Goal: Information Seeking & Learning: Learn about a topic

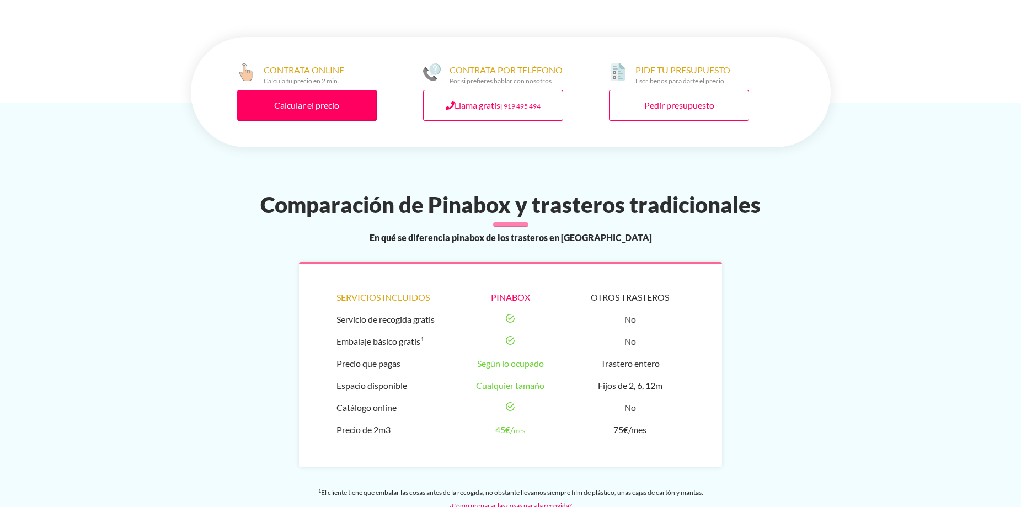
scroll to position [883, 0]
click at [290, 90] on link "Calcular el precio" at bounding box center [307, 105] width 140 height 31
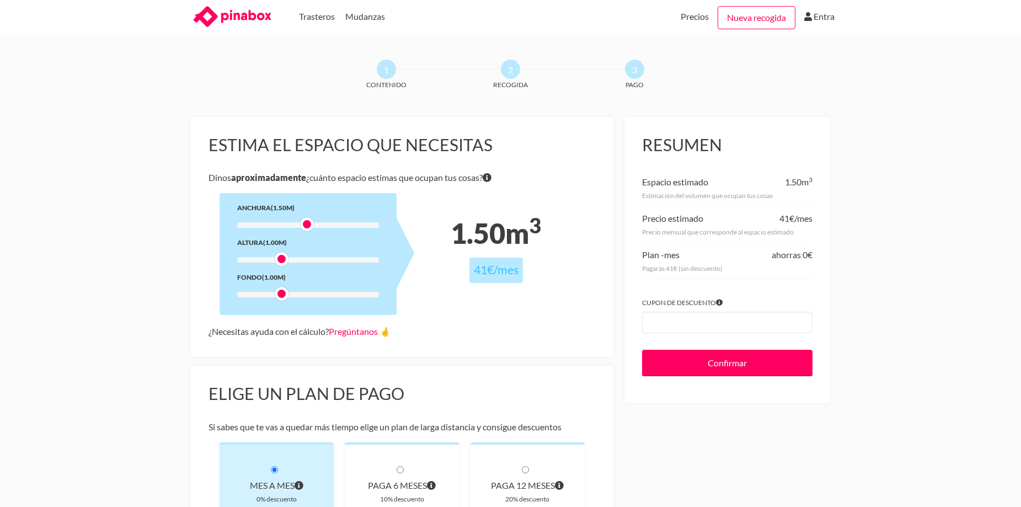
drag, startPoint x: 281, startPoint y: 223, endPoint x: 306, endPoint y: 222, distance: 24.8
click at [306, 222] on div at bounding box center [307, 224] width 14 height 14
drag, startPoint x: 281, startPoint y: 257, endPoint x: 296, endPoint y: 260, distance: 14.9
click at [296, 260] on div at bounding box center [294, 259] width 14 height 14
drag, startPoint x: 285, startPoint y: 291, endPoint x: 341, endPoint y: 289, distance: 56.9
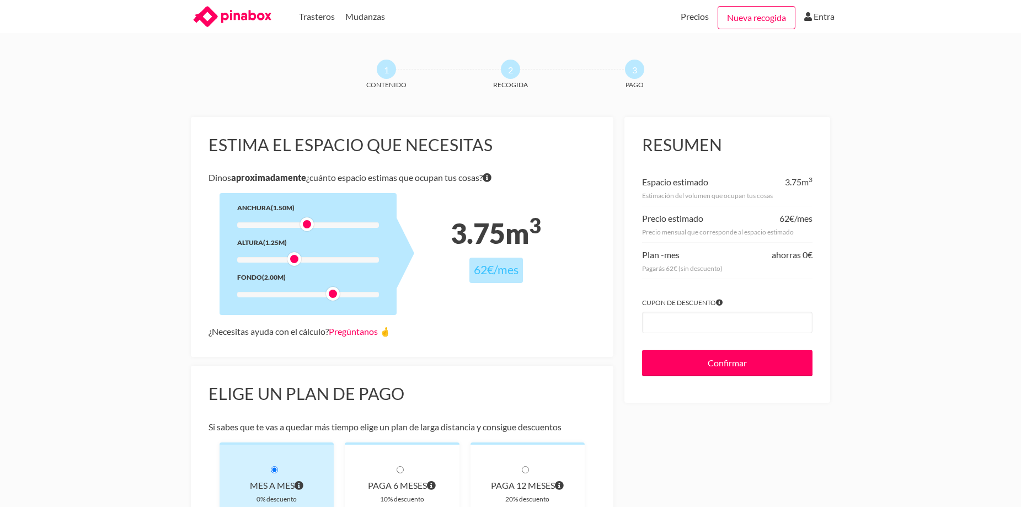
click at [341, 289] on div "Anchura (1.50m) Altura (1.25m) Fondo (2.00m)" at bounding box center [308, 254] width 177 height 122
drag, startPoint x: 310, startPoint y: 222, endPoint x: 319, endPoint y: 223, distance: 9.0
click at [319, 223] on div at bounding box center [320, 224] width 14 height 14
drag, startPoint x: 319, startPoint y: 222, endPoint x: 329, endPoint y: 224, distance: 9.5
click at [329, 224] on div at bounding box center [333, 224] width 14 height 14
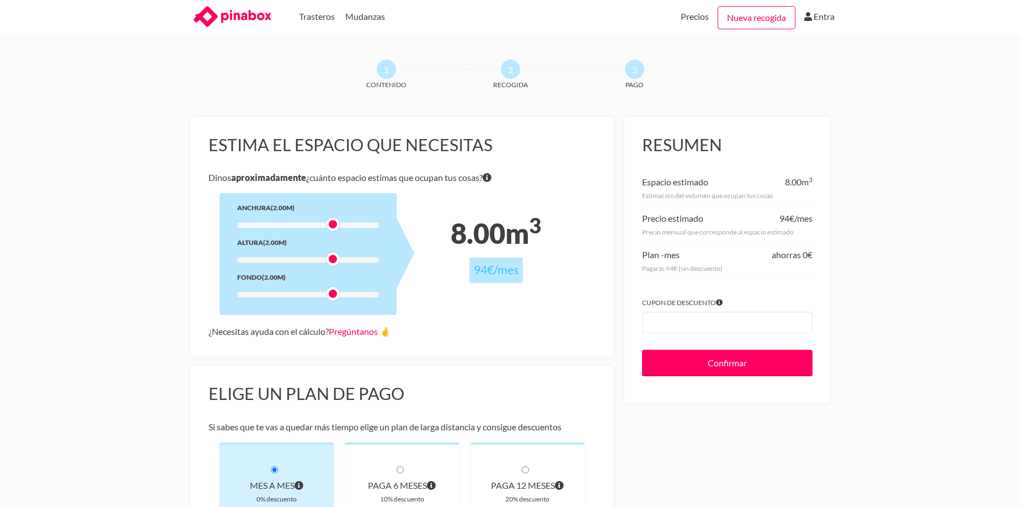
drag, startPoint x: 290, startPoint y: 258, endPoint x: 323, endPoint y: 258, distance: 32.6
click at [323, 258] on div at bounding box center [308, 260] width 142 height 6
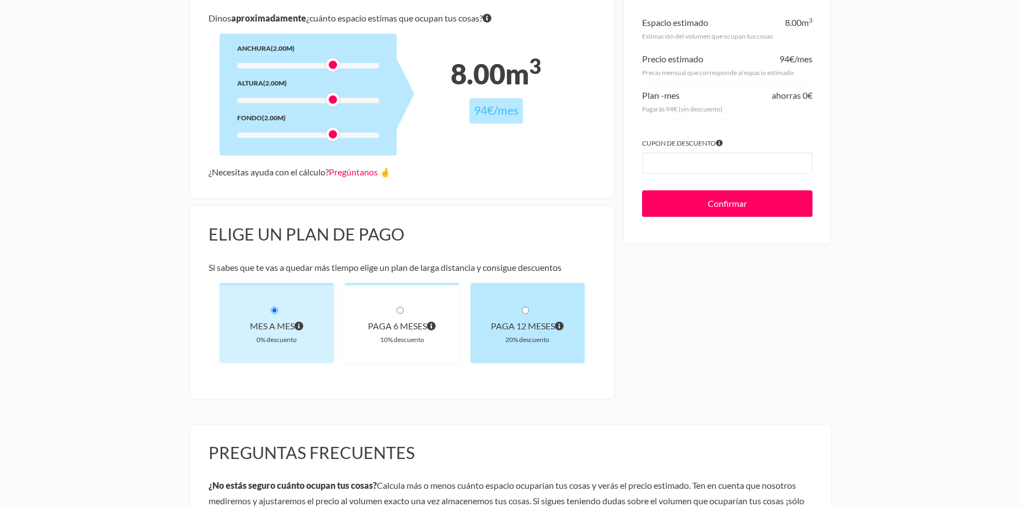
scroll to position [165, 0]
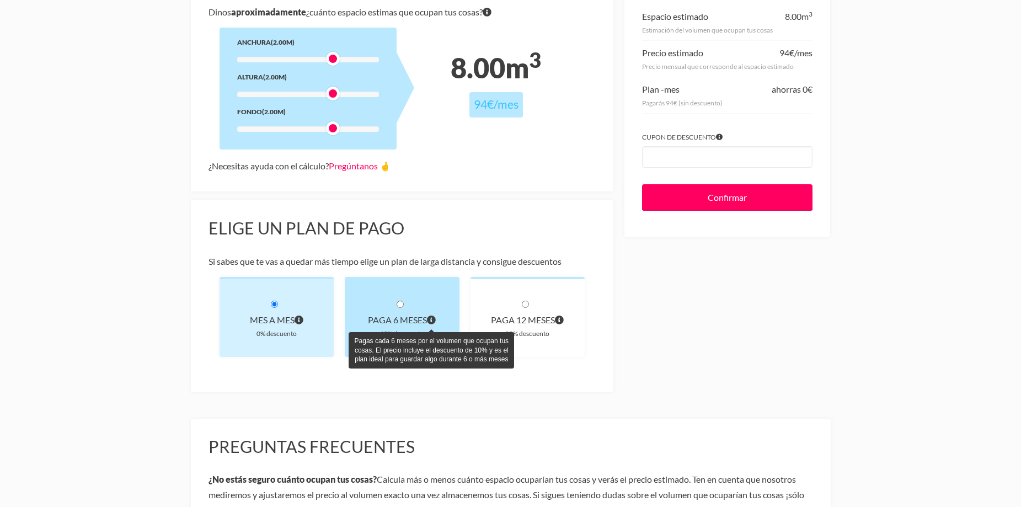
click at [431, 318] on icon "Pagas cada 6 meses por el volumen que ocupan tus cosas. El precio incluye el de…" at bounding box center [431, 320] width 9 height 9
radio input "true"
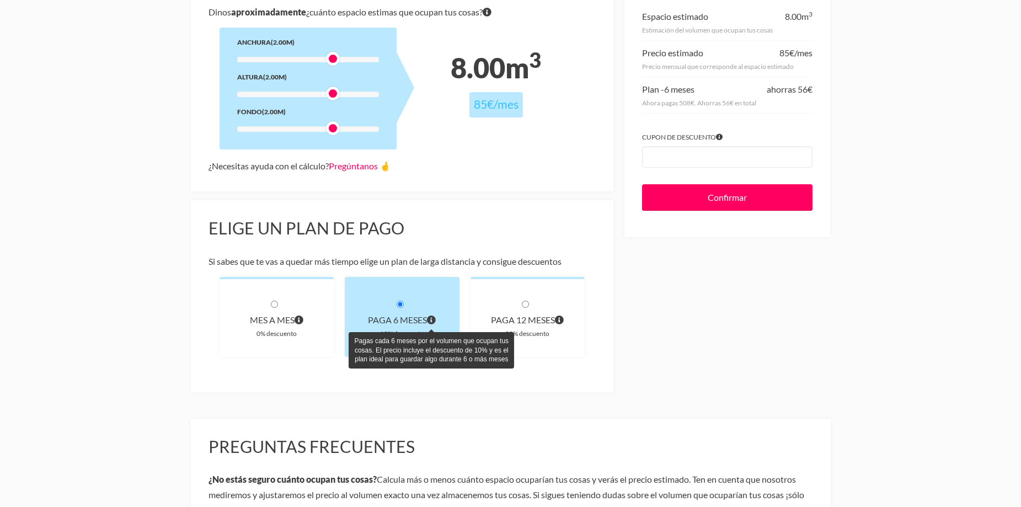
click at [435, 317] on icon "Pagas cada 6 meses por el volumen que ocupan tus cosas. El precio incluye el de…" at bounding box center [431, 320] width 9 height 9
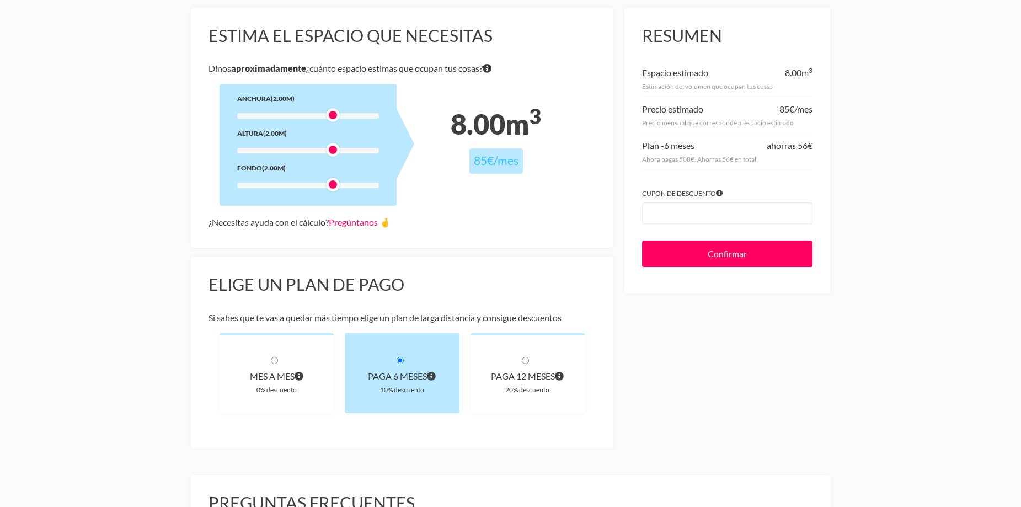
scroll to position [221, 0]
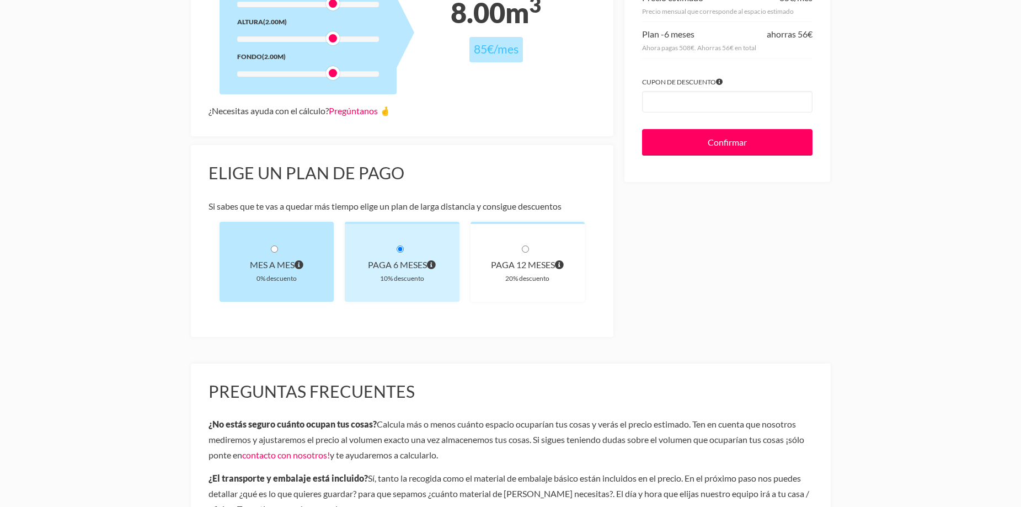
click at [291, 266] on div "Mes a mes" at bounding box center [276, 264] width 79 height 15
radio input "true"
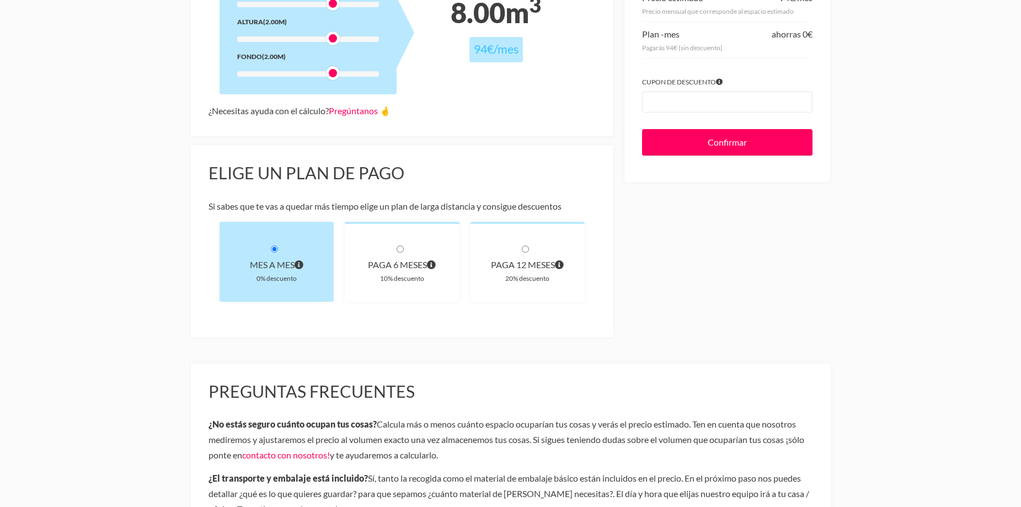
click at [291, 266] on div "Mes a mes" at bounding box center [276, 264] width 79 height 15
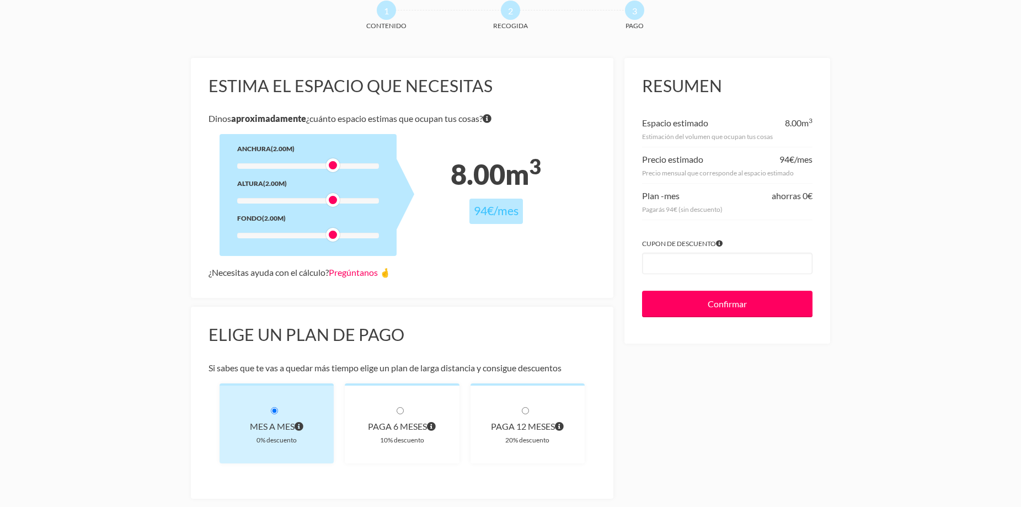
scroll to position [0, 0]
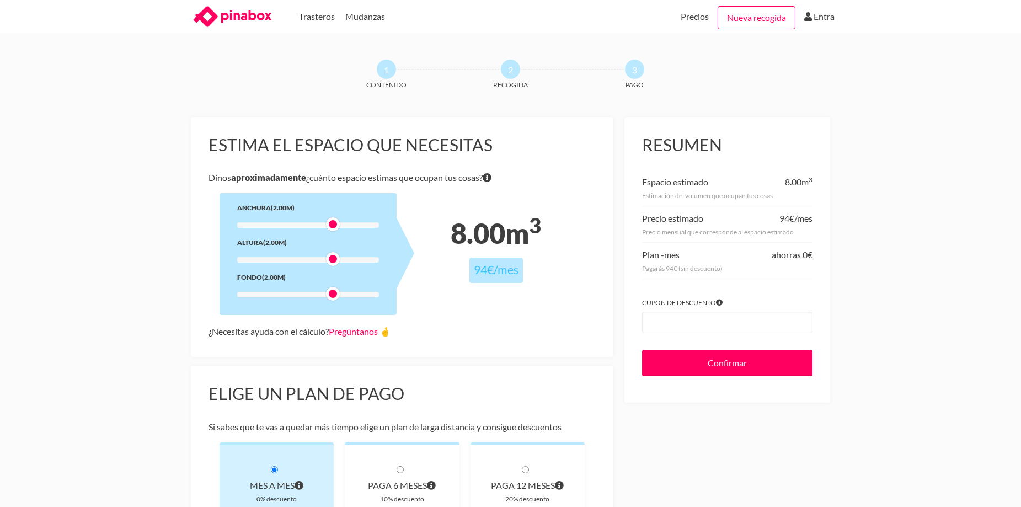
click at [258, 15] on icon at bounding box center [246, 16] width 50 height 13
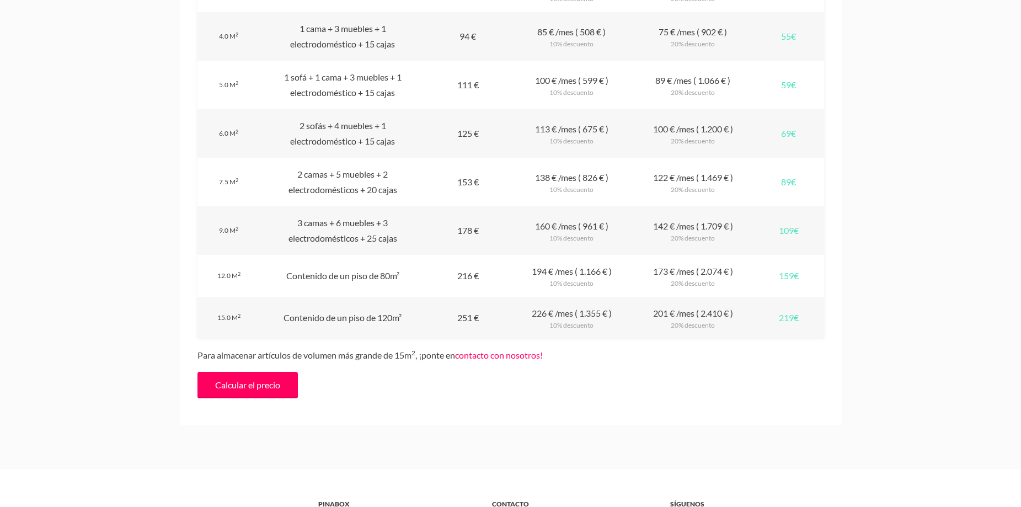
scroll to position [1379, 0]
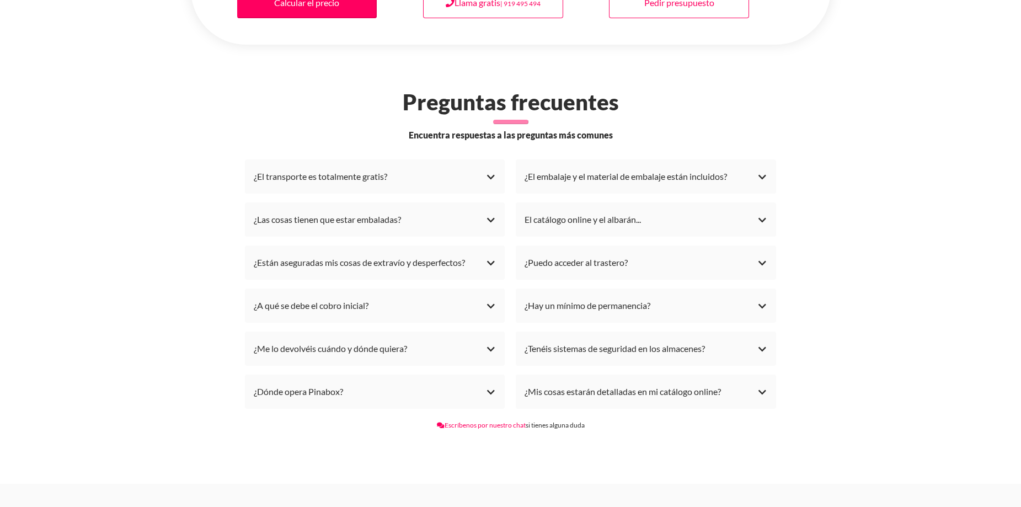
scroll to position [2372, 0]
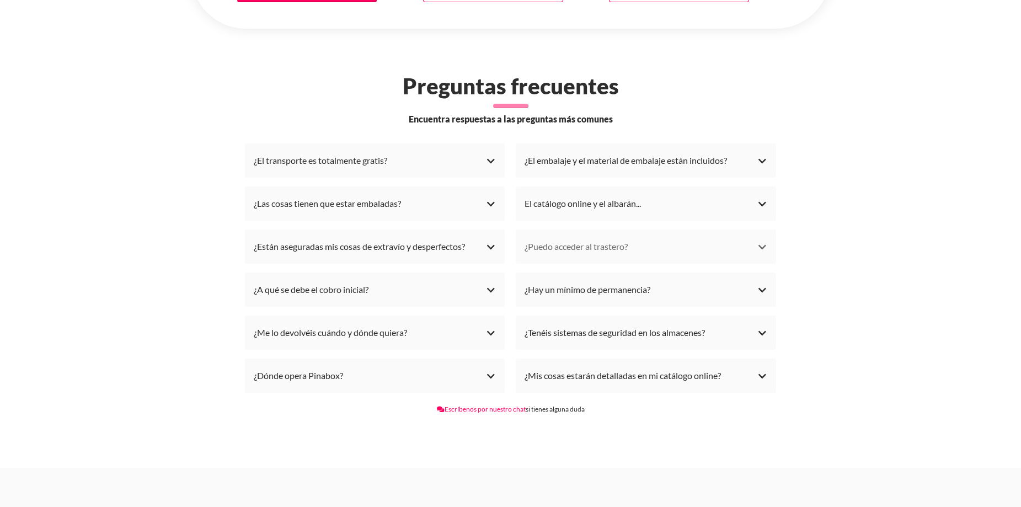
click at [757, 248] on div "¿Puedo acceder al trastero?" at bounding box center [646, 246] width 243 height 17
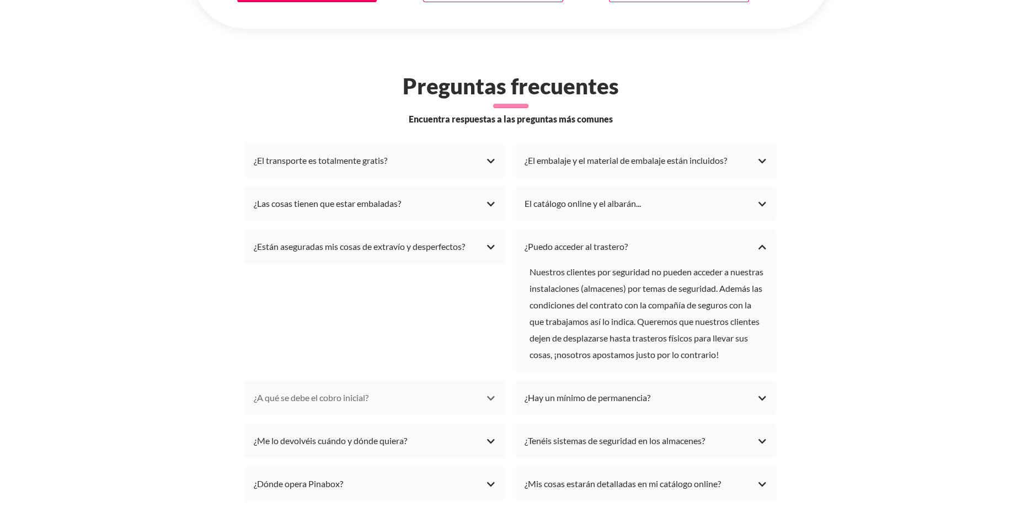
click at [494, 396] on div "¿A qué se debe el cobro inicial?" at bounding box center [375, 397] width 243 height 17
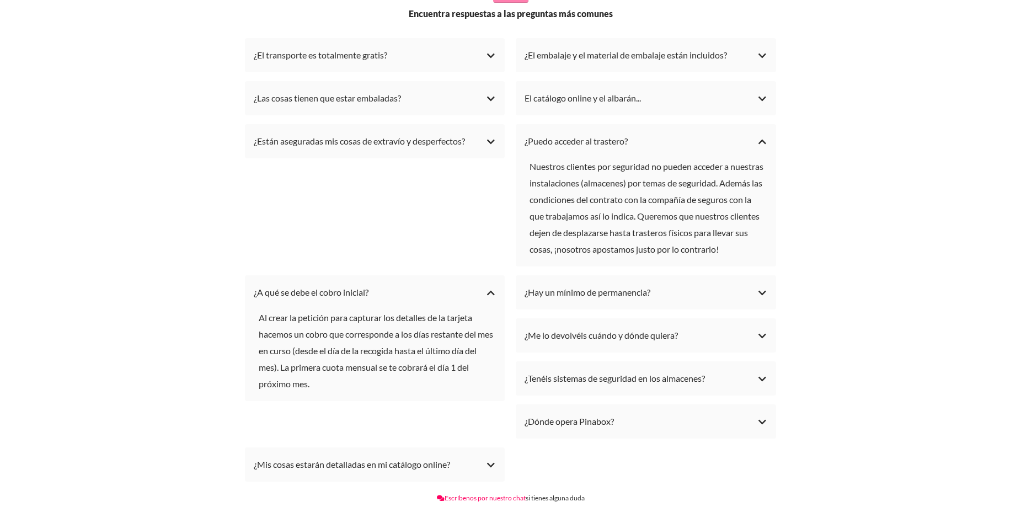
scroll to position [2482, 0]
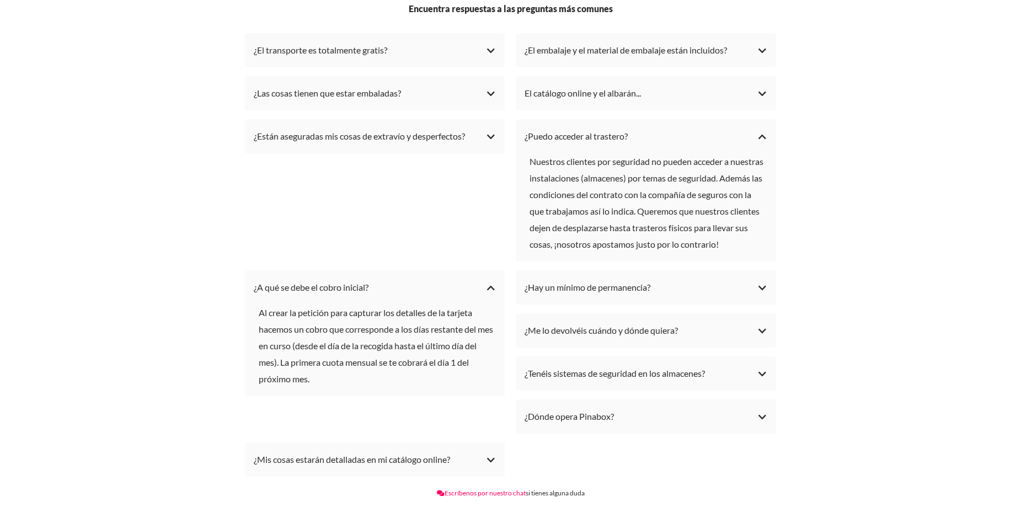
click at [768, 323] on li "¿Me lo devolvéis cuándo y dónde quiera? Por supuesto, en 24/48h como máximo lle…" at bounding box center [646, 330] width 260 height 34
click at [762, 330] on div "¿Me lo devolvéis cuándo y dónde quiera?" at bounding box center [646, 330] width 243 height 17
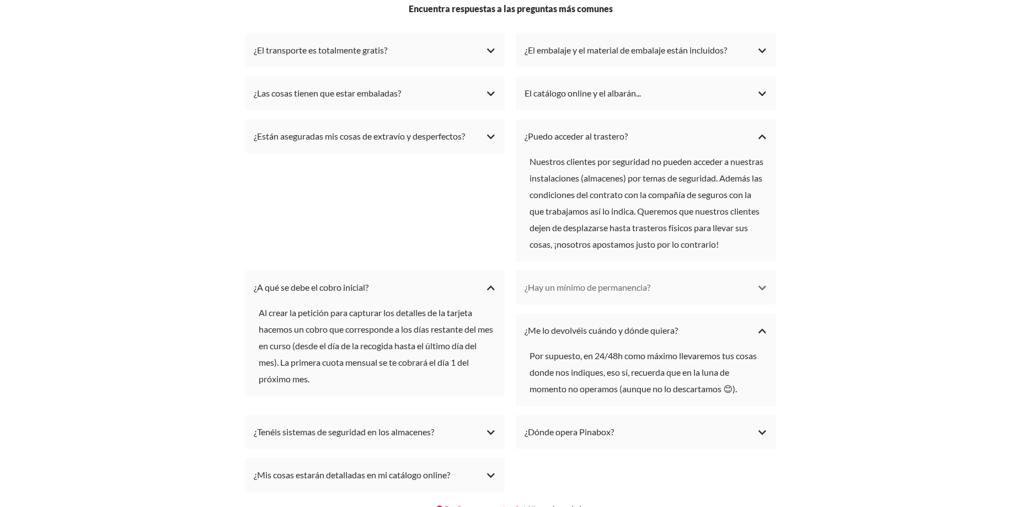
click at [764, 286] on div "¿Hay un mínimo de permanencia?" at bounding box center [646, 287] width 243 height 17
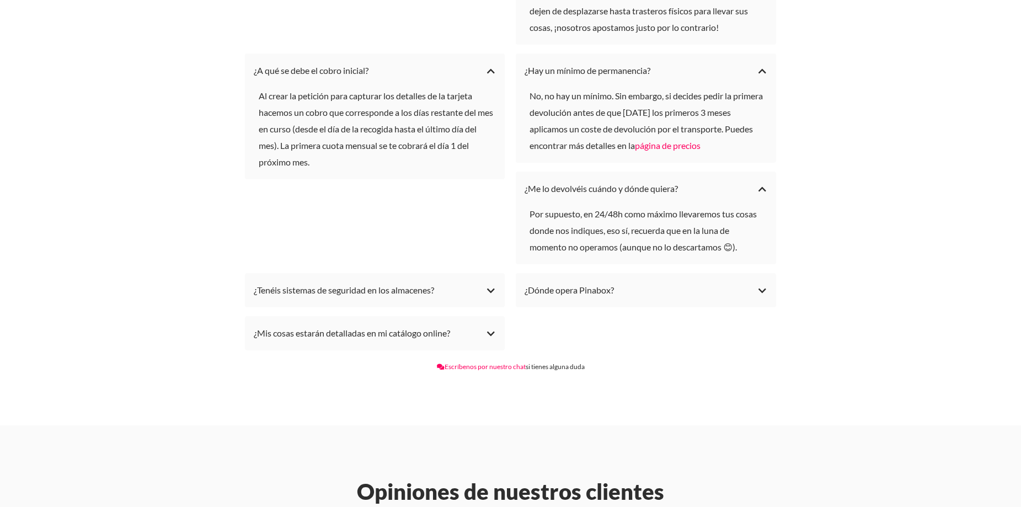
scroll to position [2703, 0]
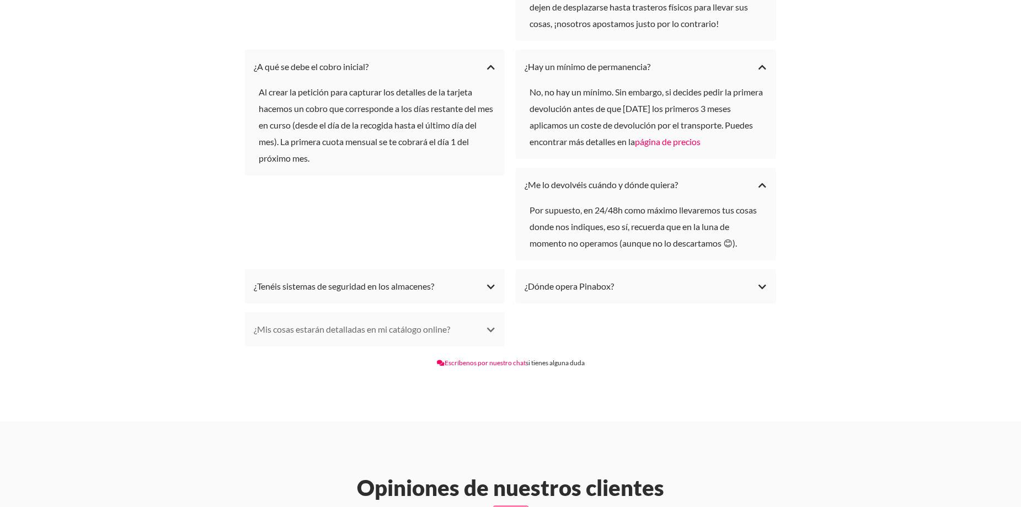
click at [485, 329] on div "¿Mis cosas estarán detalladas en mi catálogo online?" at bounding box center [375, 329] width 243 height 17
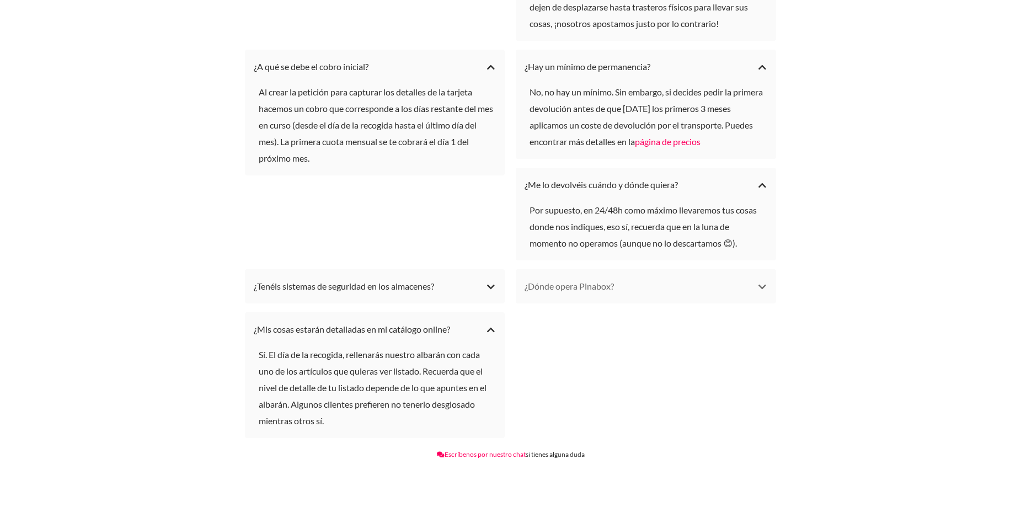
click at [694, 281] on div "¿Dónde opera Pinabox?" at bounding box center [646, 286] width 243 height 17
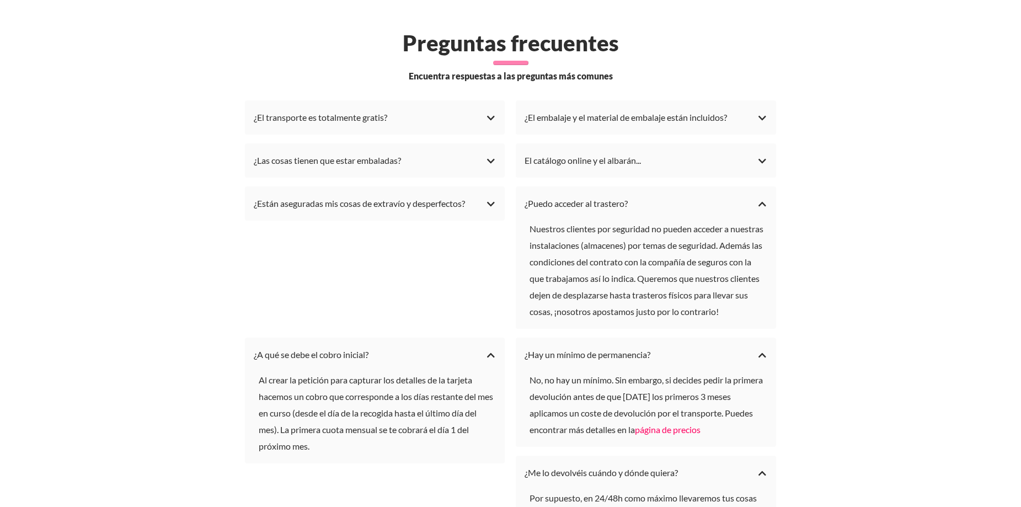
scroll to position [2372, 0]
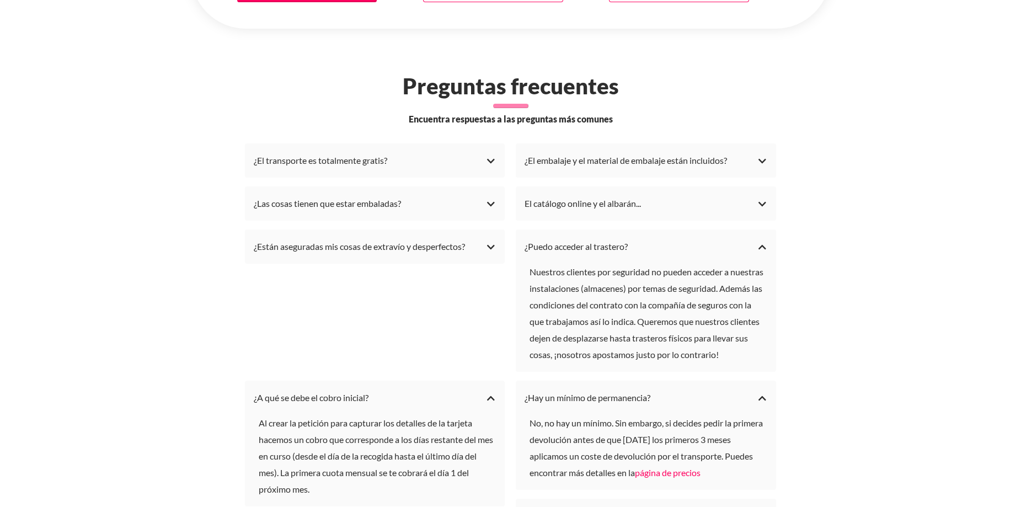
click at [738, 191] on li "El catálogo online y el albarán... En la petición te pedimos que nos indiques t…" at bounding box center [646, 203] width 260 height 34
click at [739, 216] on li "El catálogo online y el albarán... En la petición te pedimos que nos indiques t…" at bounding box center [646, 203] width 260 height 34
click at [751, 207] on div "El catálogo online y el albarán..." at bounding box center [646, 203] width 243 height 17
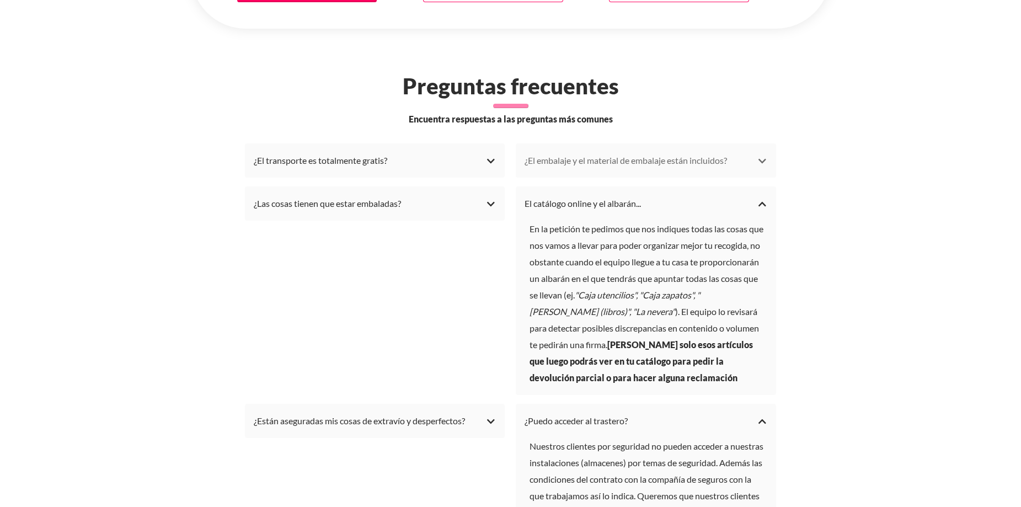
click at [758, 157] on div "¿El embalaje y el material de embalaje están incluidos?" at bounding box center [646, 160] width 243 height 17
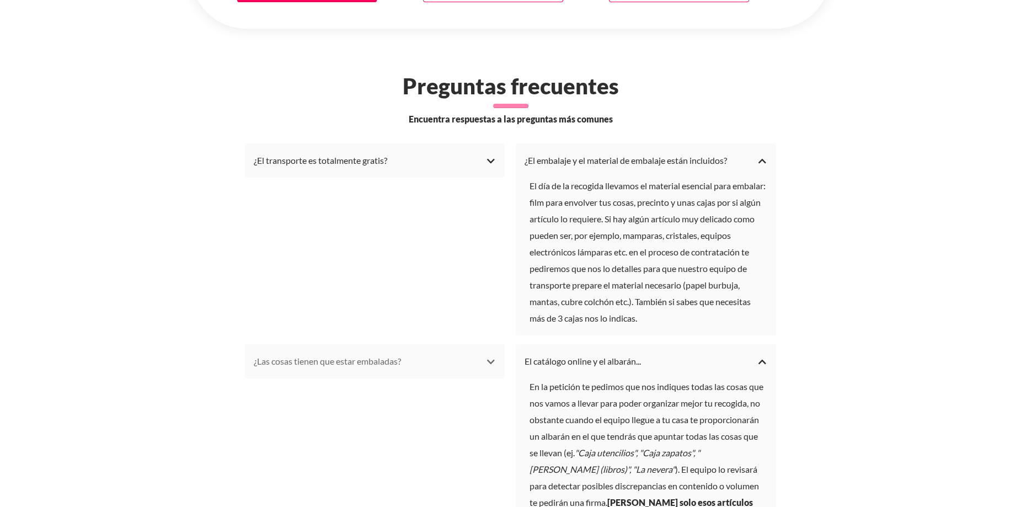
click at [461, 365] on div "¿Las cosas tienen que estar embaladas?" at bounding box center [375, 361] width 243 height 17
click at [480, 156] on div "¿El transporte es totalmente gratis?" at bounding box center [375, 160] width 243 height 17
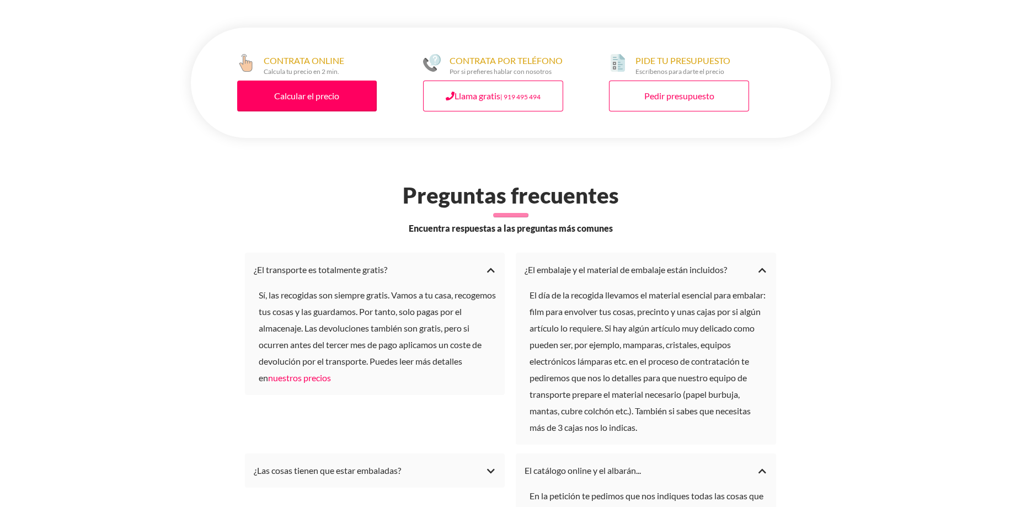
scroll to position [2262, 0]
